Goal: Task Accomplishment & Management: Manage account settings

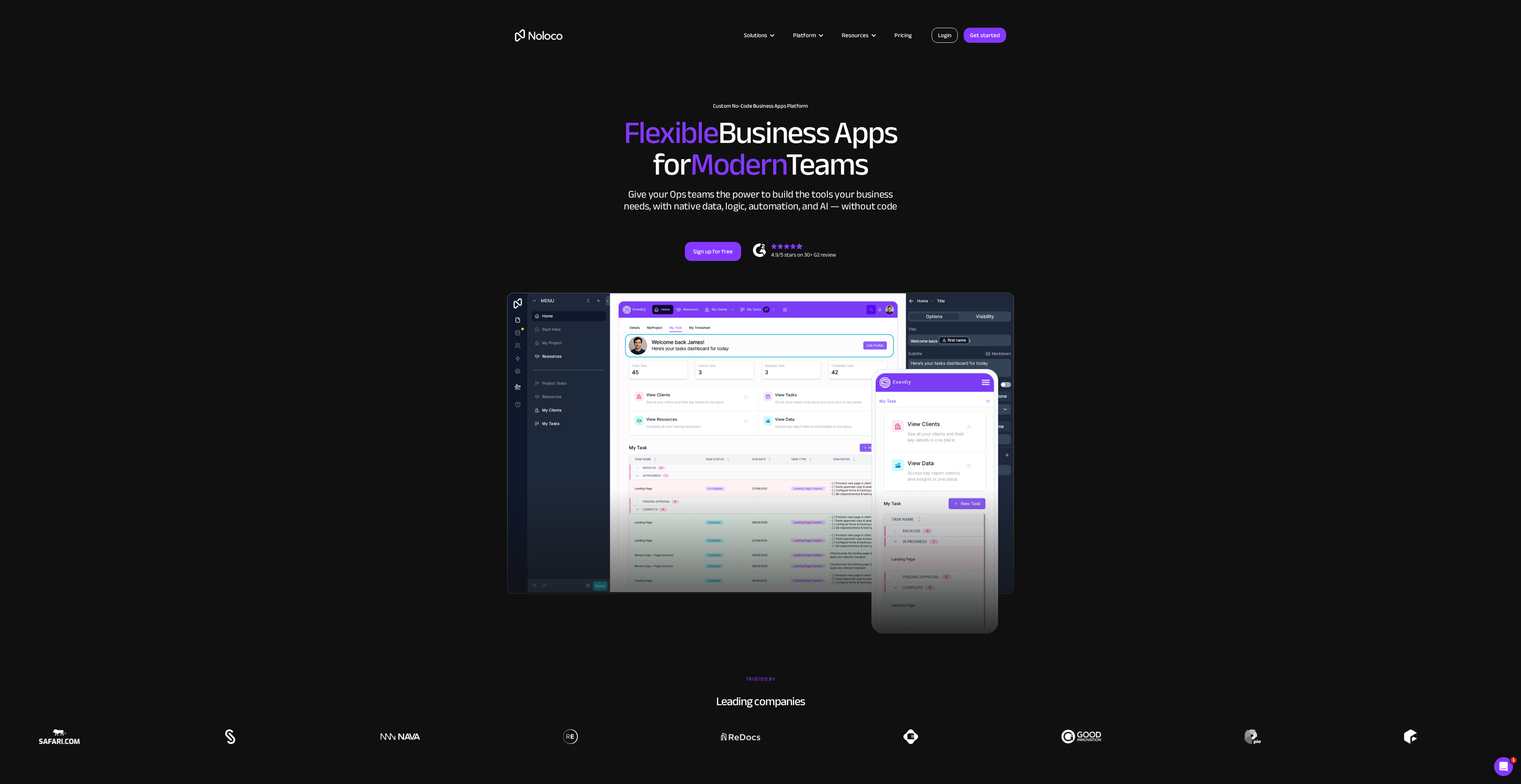
click at [947, 39] on link "Login" at bounding box center [945, 35] width 26 height 15
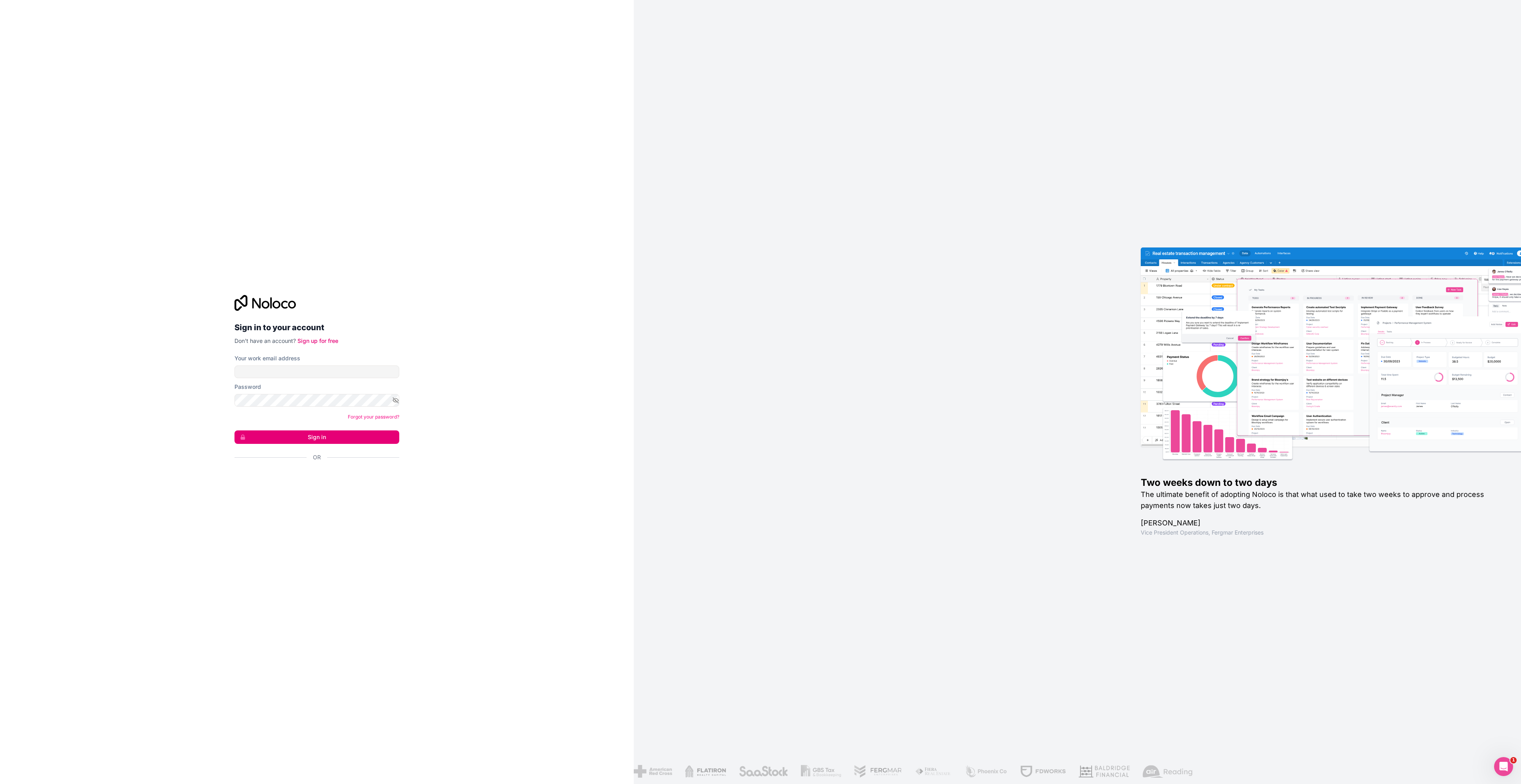
click at [286, 365] on div "Your work email address" at bounding box center [316, 366] width 165 height 24
click at [283, 373] on input "Your work email address" at bounding box center [316, 371] width 165 height 12
type input "jortijn@hellogekko.nl"
click at [234, 430] on button "Sign in" at bounding box center [316, 437] width 165 height 14
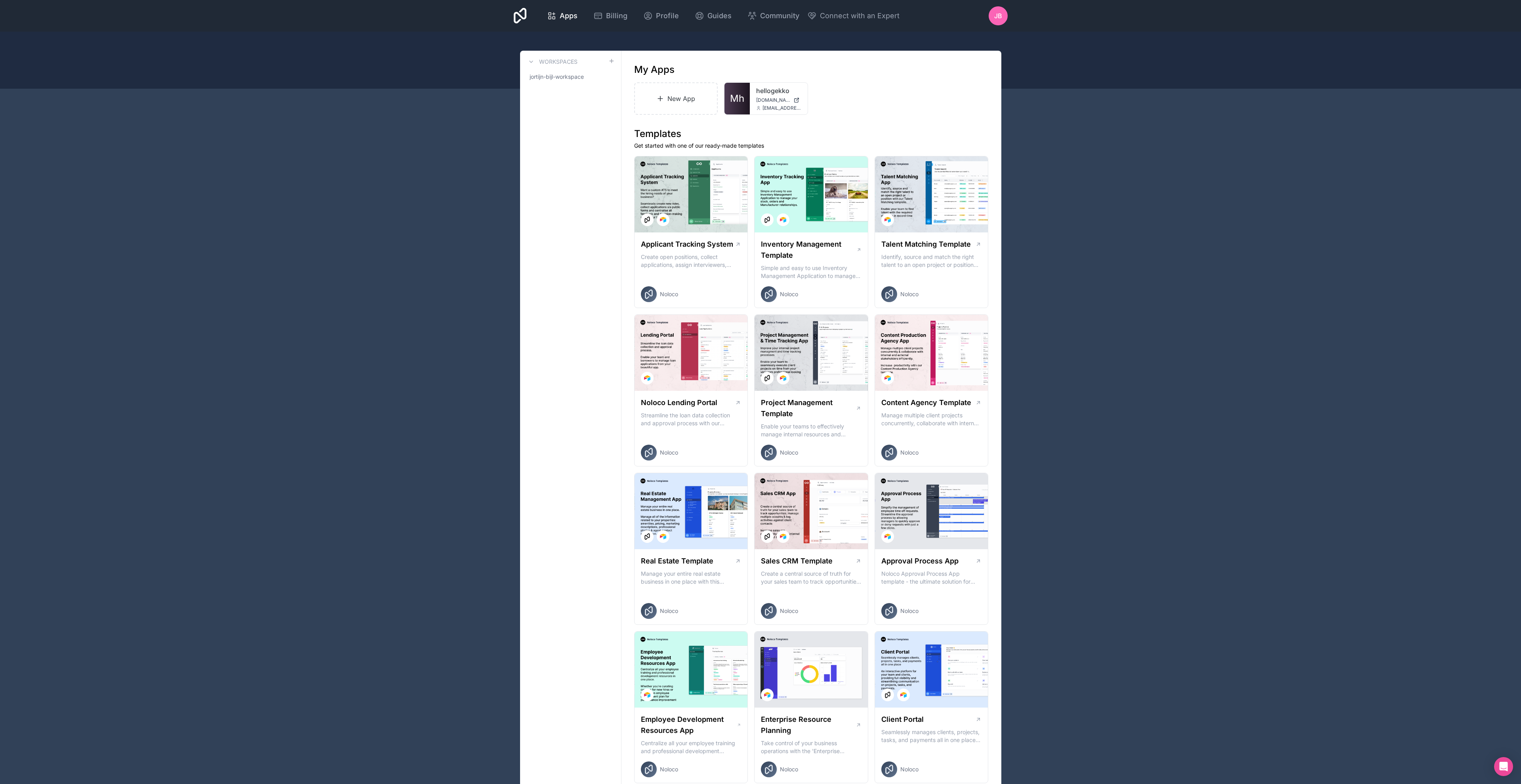
click at [761, 107] on span "jortijn@hellogekko.nl" at bounding box center [782, 108] width 39 height 6
click at [743, 94] on span "Mh" at bounding box center [737, 98] width 14 height 12
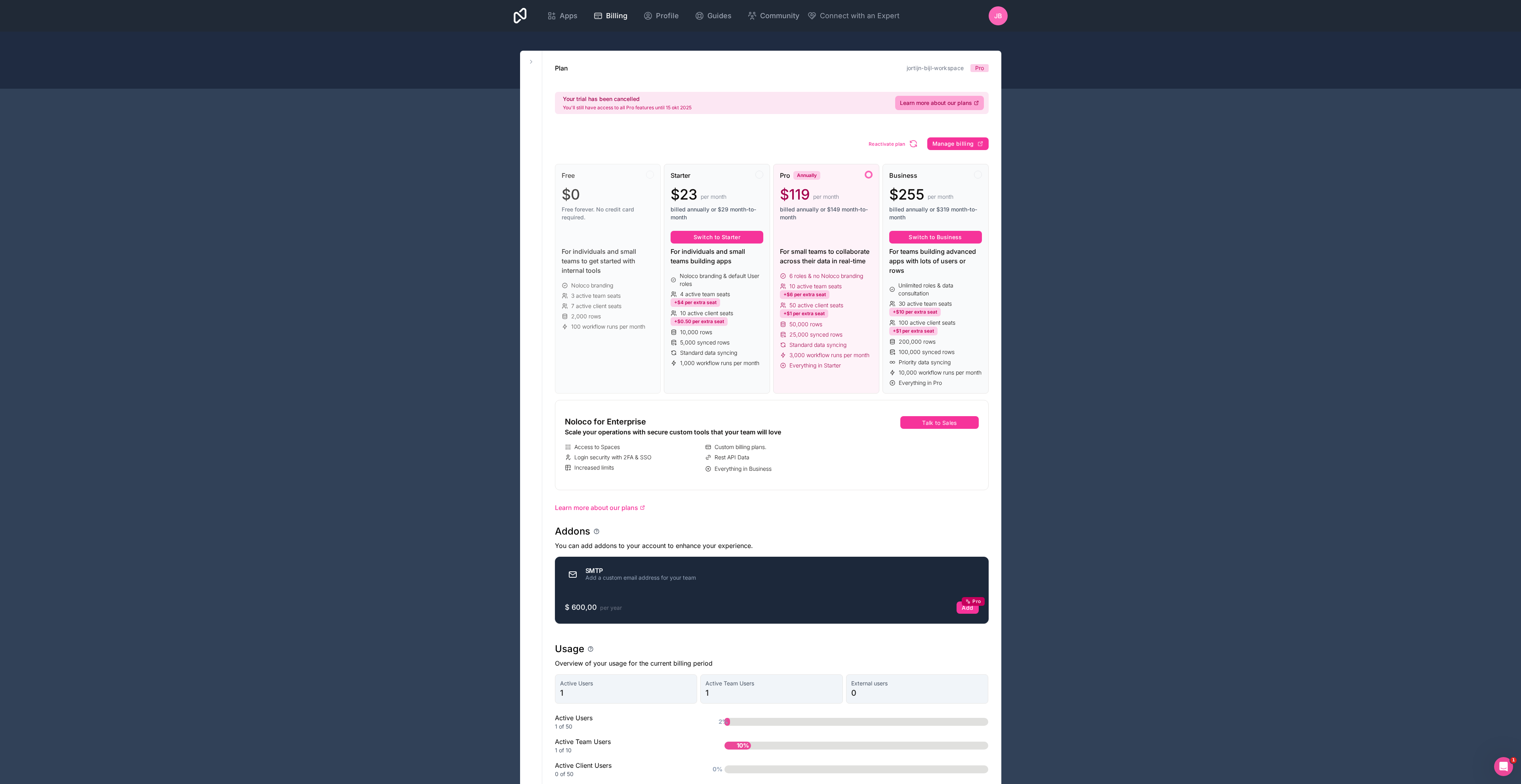
click at [583, 612] on span "$ 600,00" at bounding box center [581, 607] width 32 height 8
click at [600, 582] on div "Add a custom email address for your team" at bounding box center [640, 577] width 110 height 8
